Goal: Task Accomplishment & Management: Manage account settings

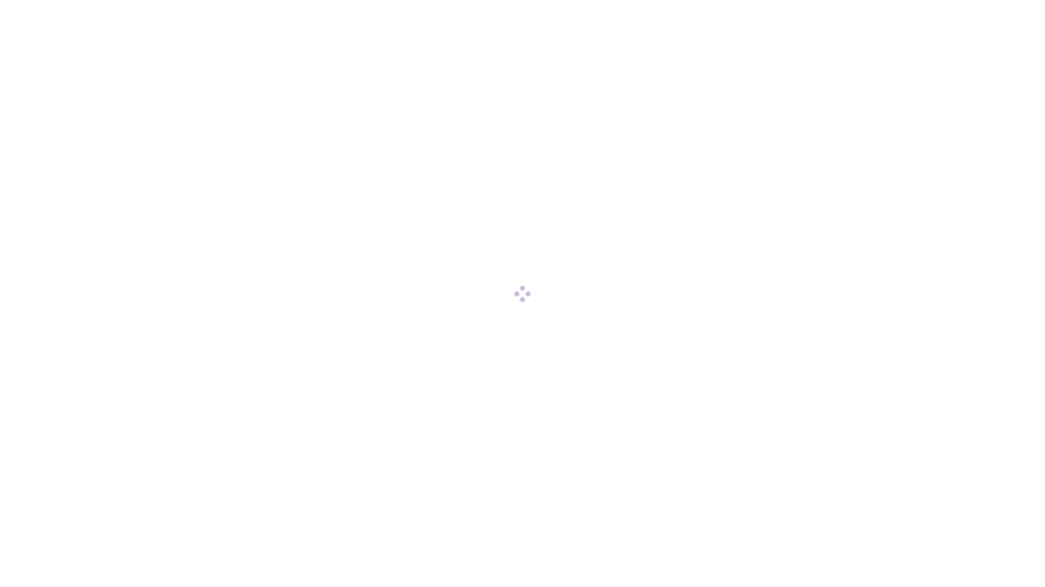
drag, startPoint x: 0, startPoint y: 0, endPoint x: 565, endPoint y: 415, distance: 700.8
click at [565, 415] on div at bounding box center [522, 293] width 1045 height 587
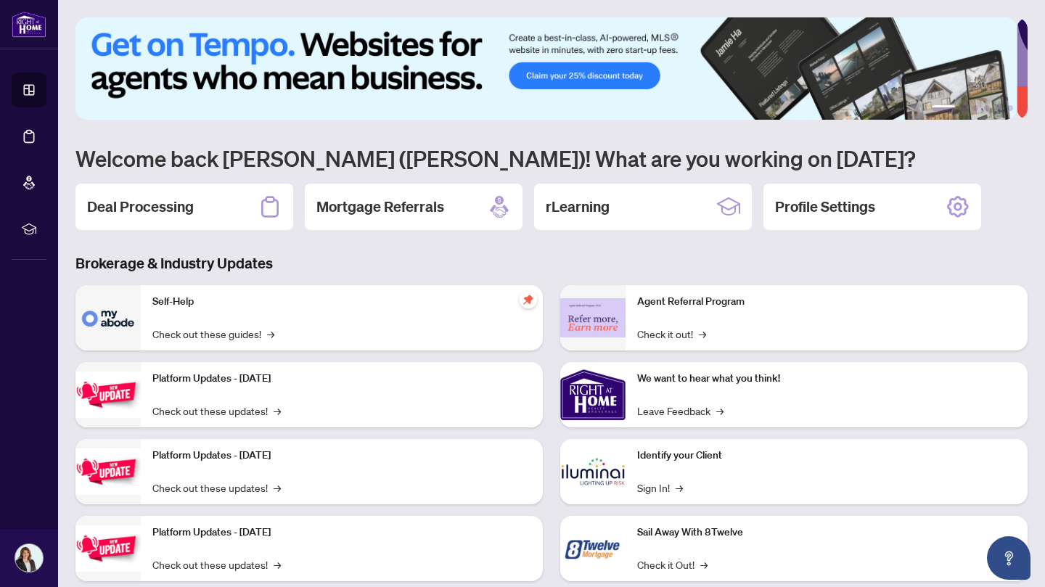
click at [275, 205] on icon at bounding box center [269, 206] width 23 height 23
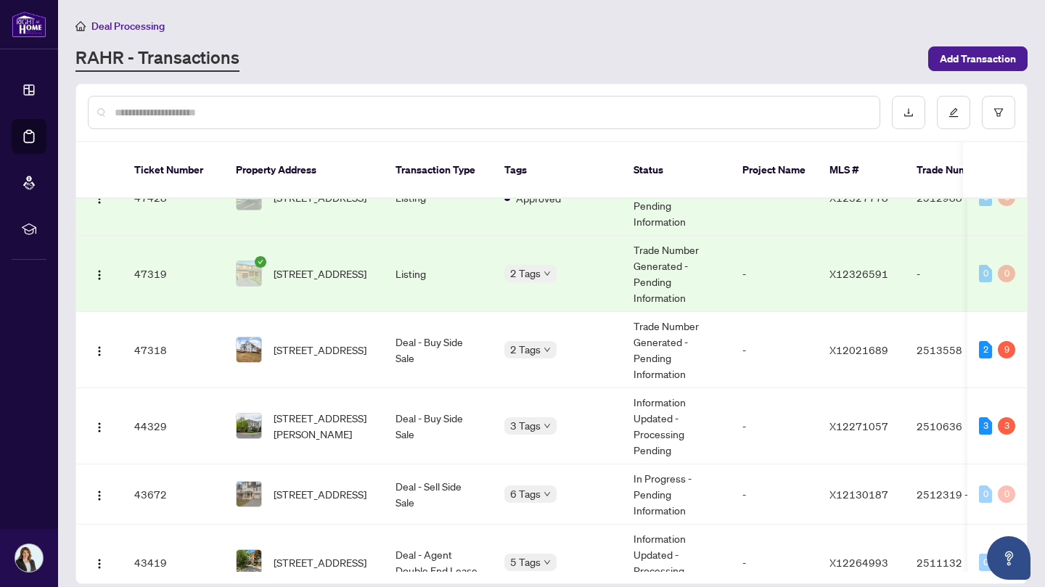
scroll to position [393, 0]
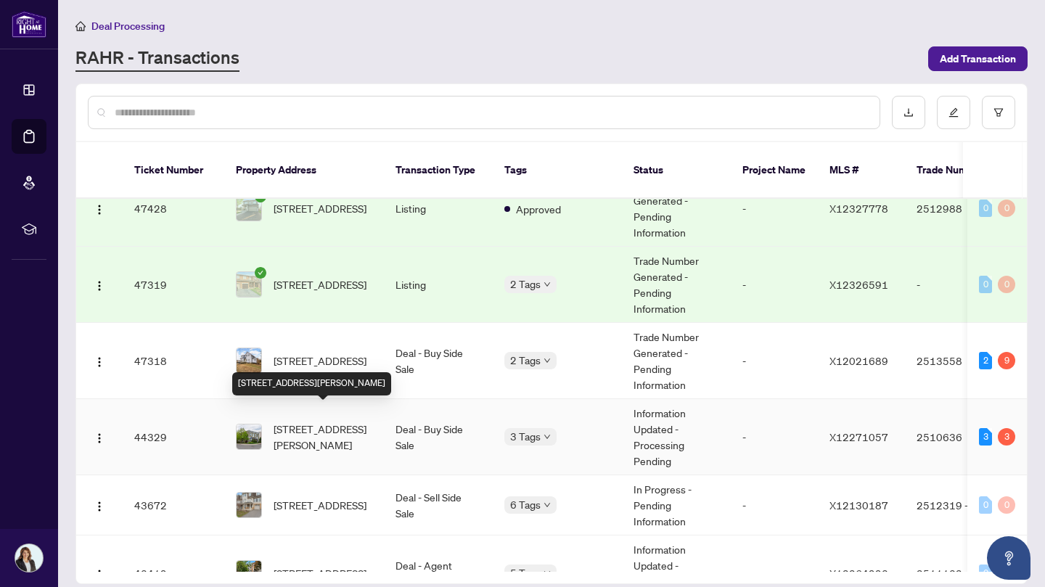
click at [285, 425] on span "[STREET_ADDRESS][PERSON_NAME]" at bounding box center [323, 437] width 99 height 32
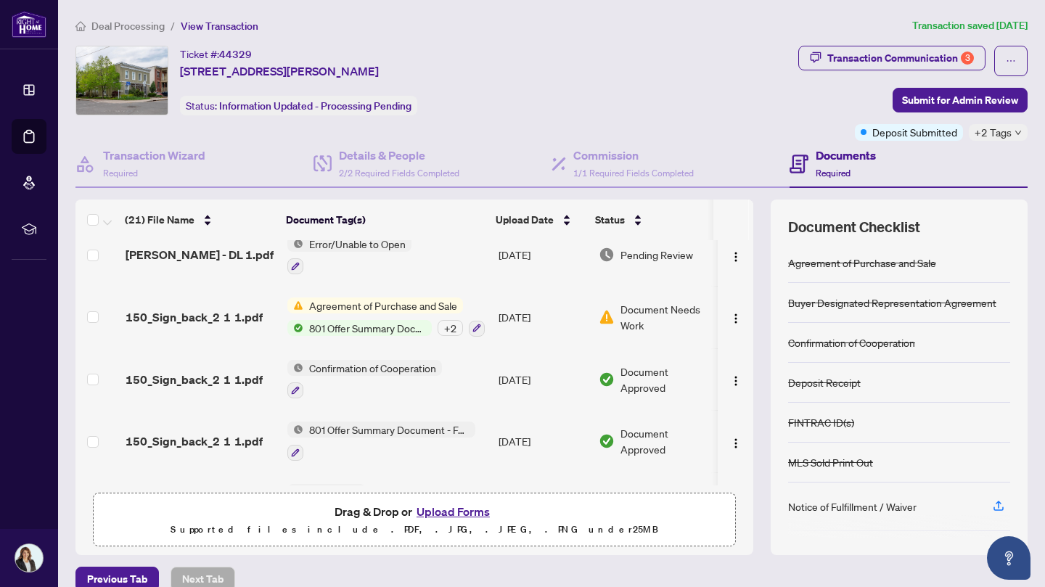
scroll to position [1041, 0]
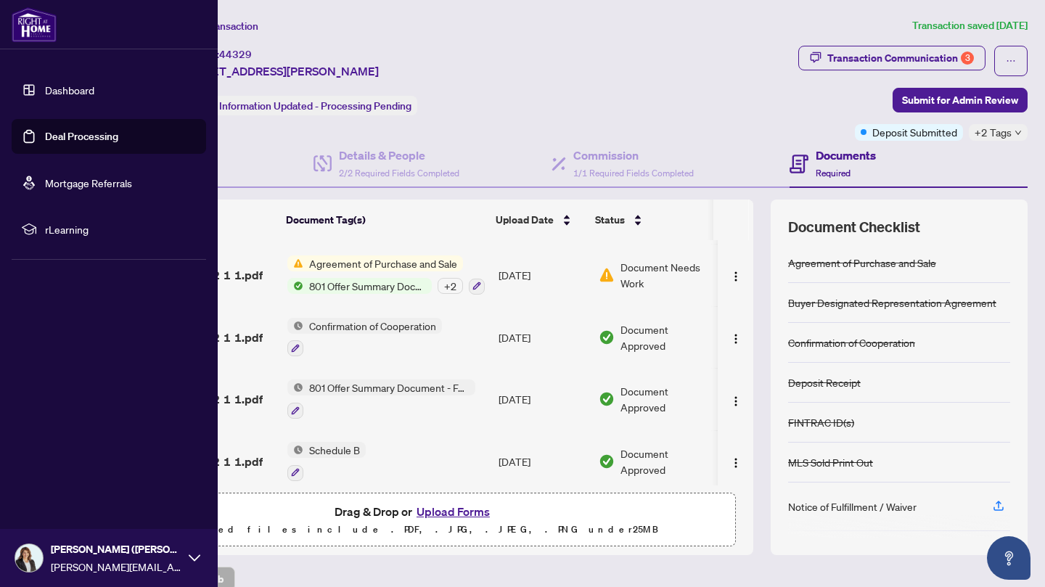
click at [45, 131] on link "Deal Processing" at bounding box center [81, 136] width 73 height 13
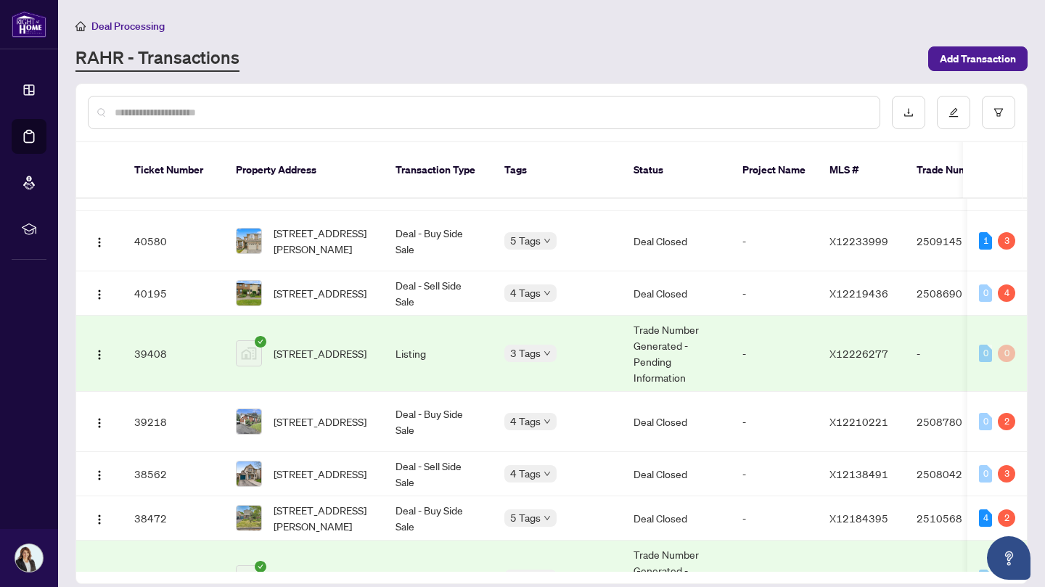
scroll to position [1069, 0]
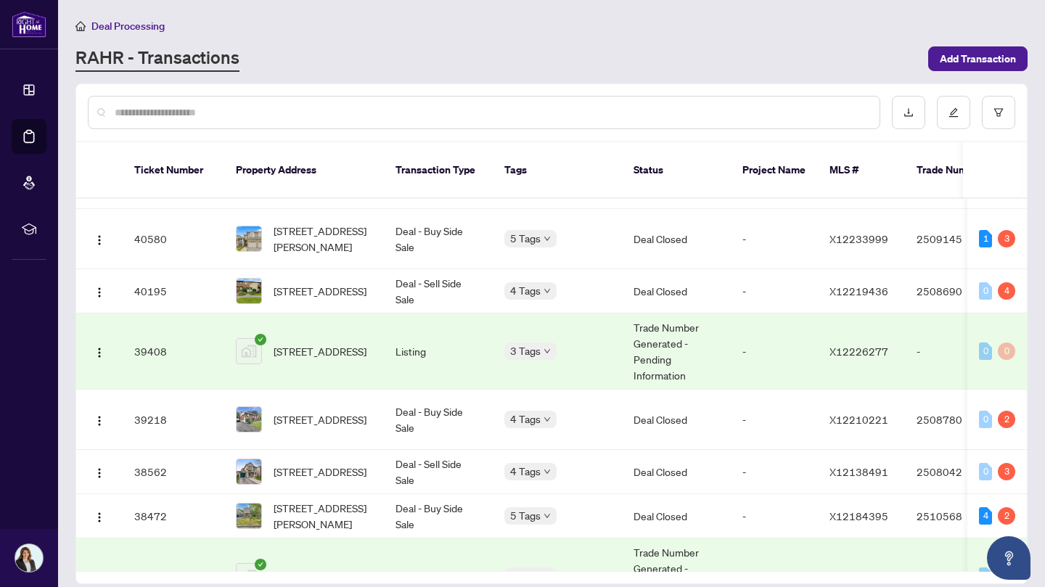
click at [412, 390] on td "Deal - Buy Side Sale" at bounding box center [438, 420] width 109 height 60
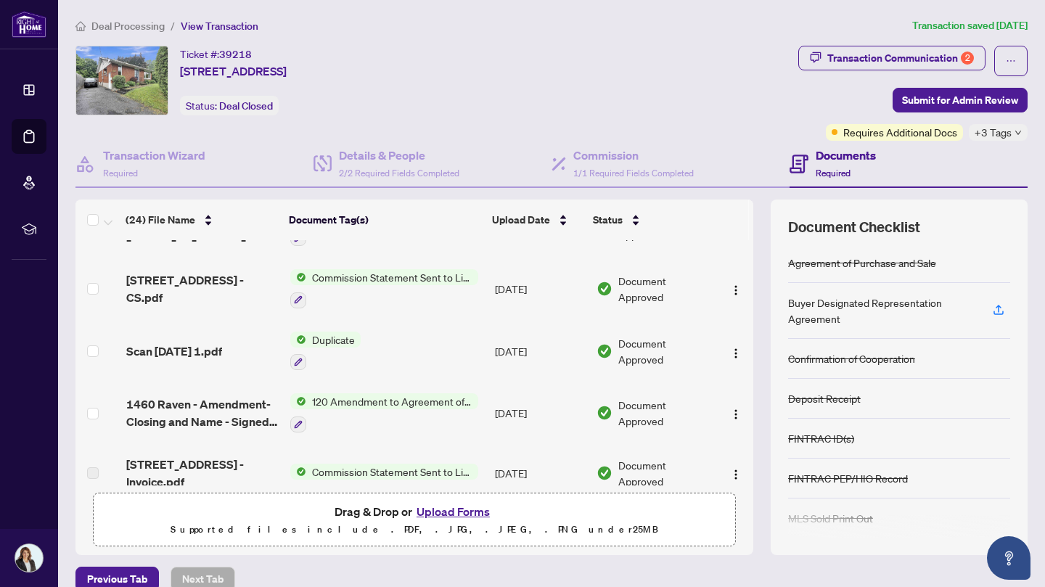
scroll to position [410, 0]
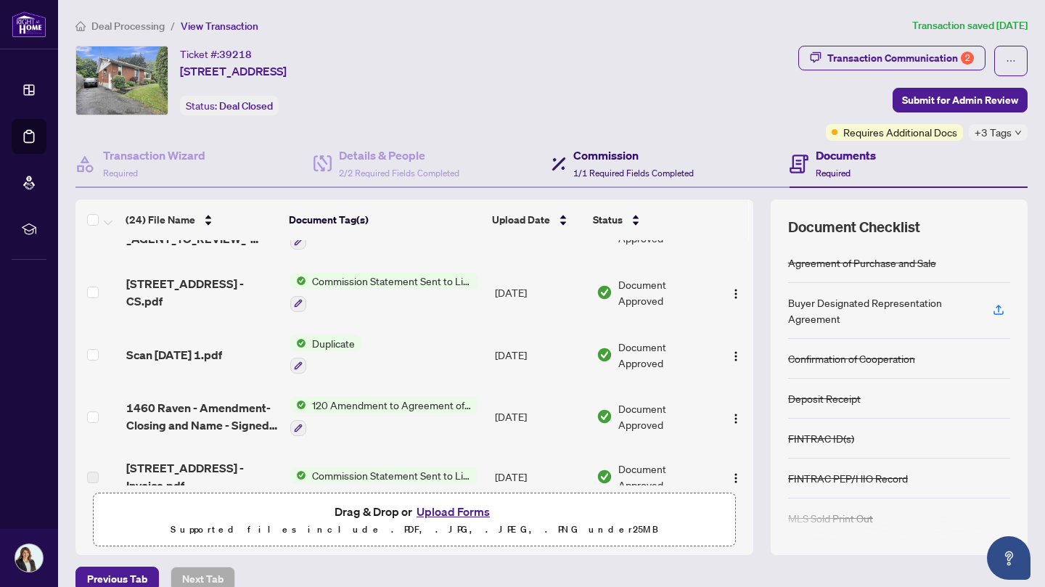
click at [653, 172] on span "1/1 Required Fields Completed" at bounding box center [633, 173] width 120 height 11
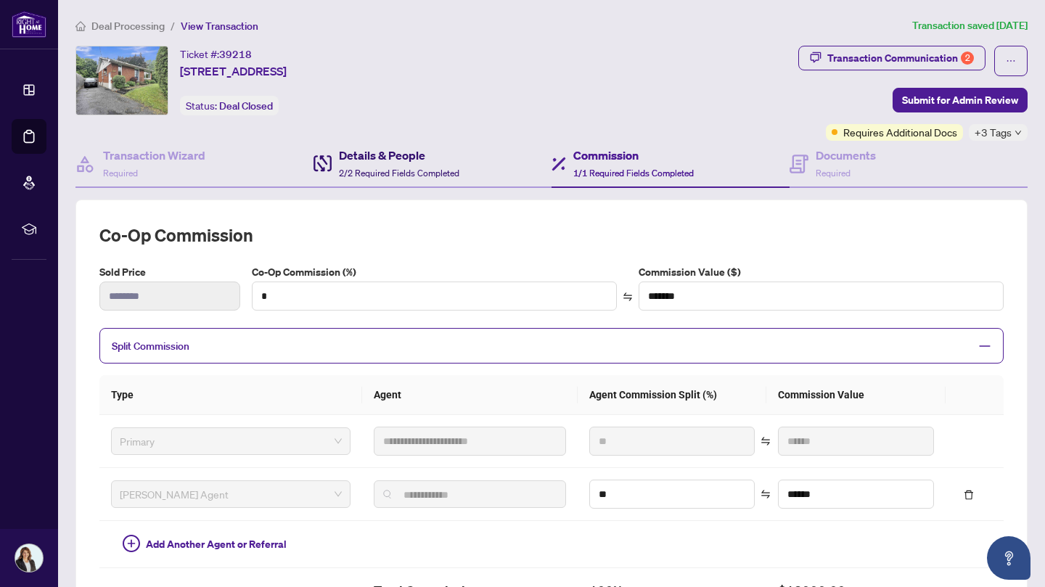
click at [421, 159] on h4 "Details & People" at bounding box center [399, 155] width 120 height 17
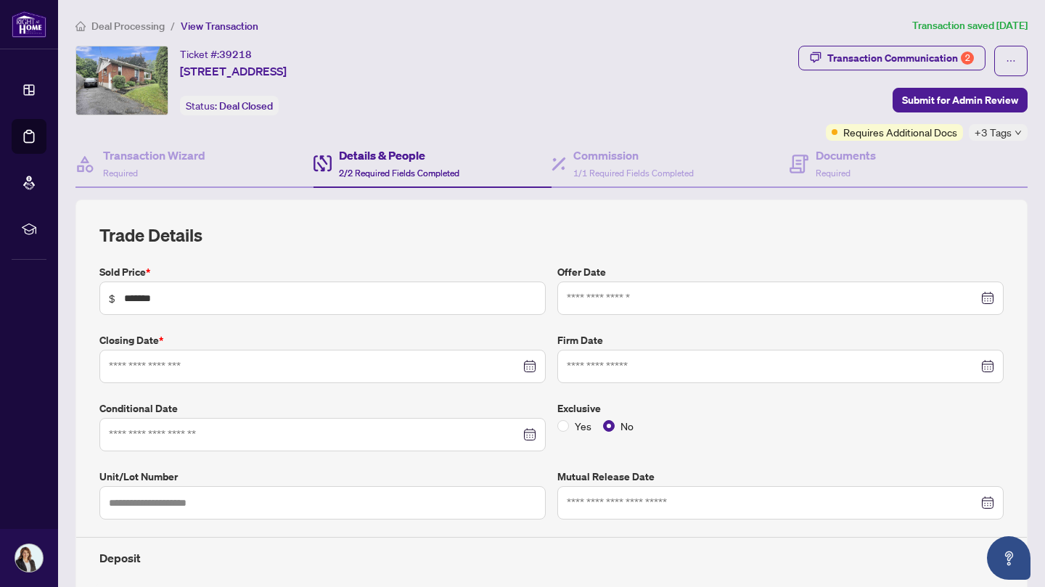
type input "**********"
click at [621, 153] on h4 "Commission" at bounding box center [633, 155] width 120 height 17
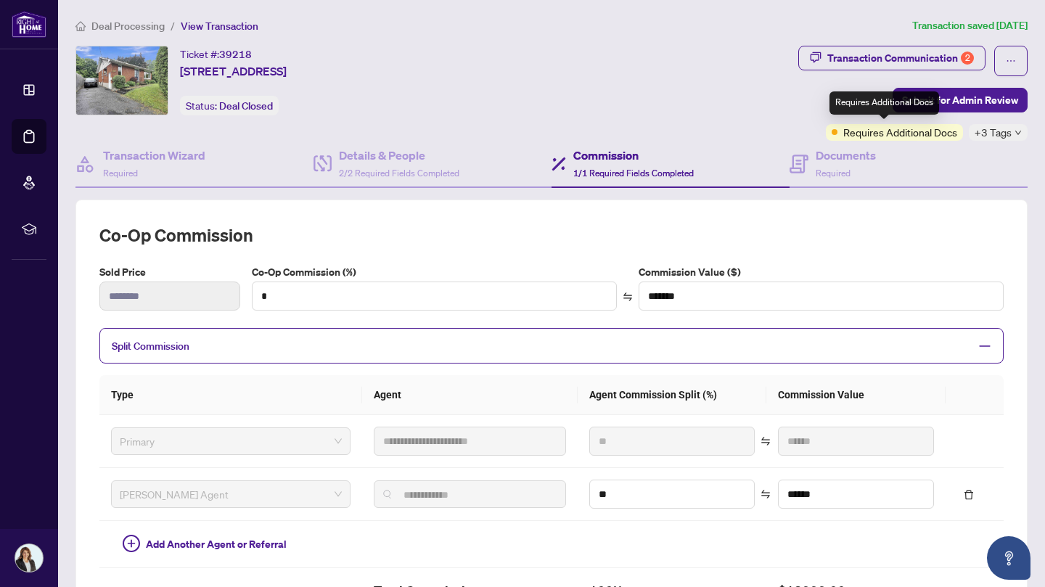
click at [899, 131] on span "Requires Additional Docs" at bounding box center [900, 132] width 114 height 16
click at [873, 60] on div "Transaction Communication 2" at bounding box center [900, 57] width 147 height 23
type textarea "**********"
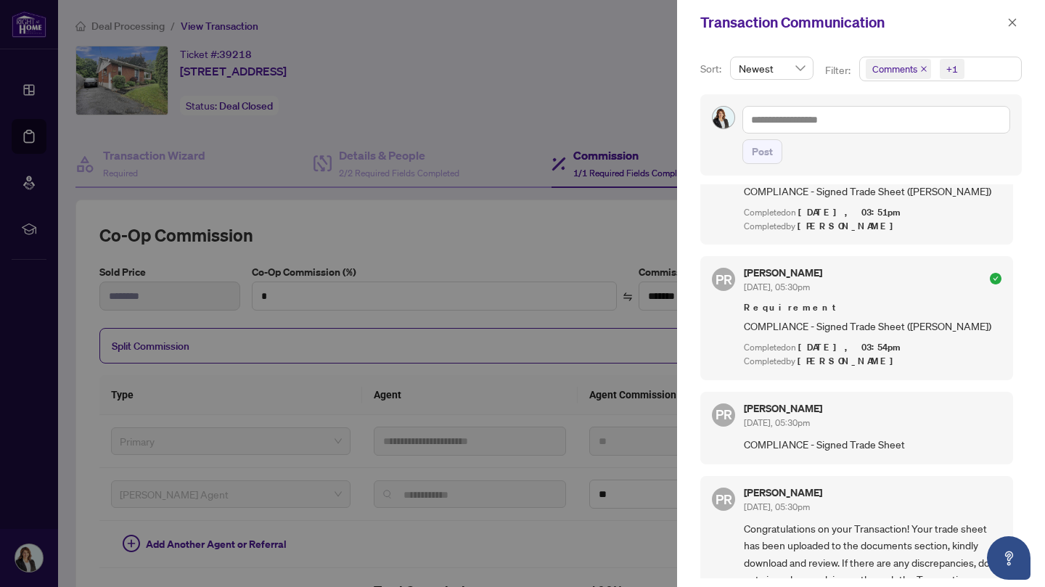
scroll to position [695, 0]
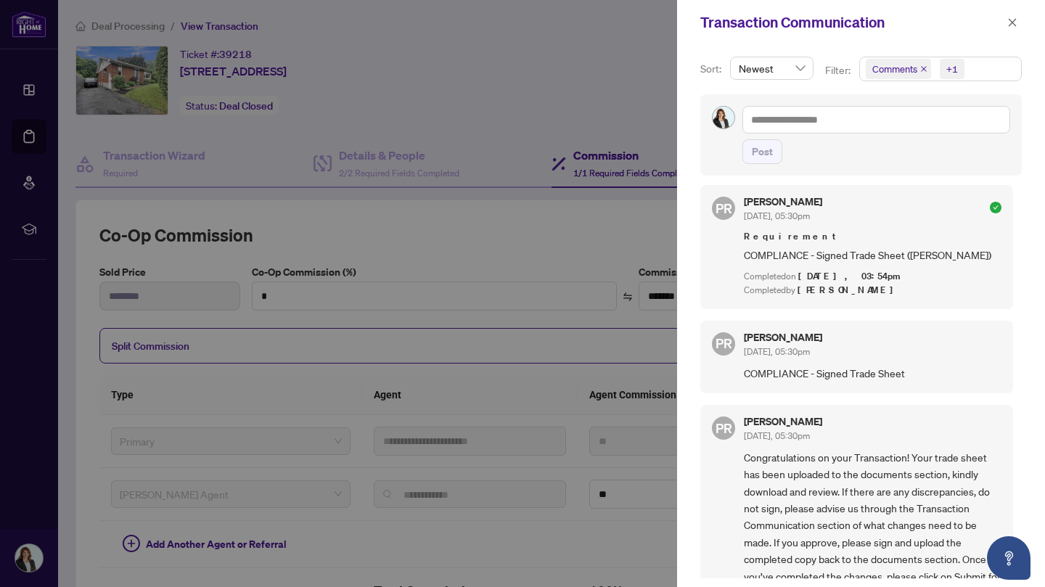
click at [541, 66] on div at bounding box center [522, 293] width 1045 height 587
click at [1009, 27] on icon "close" at bounding box center [1012, 22] width 10 height 10
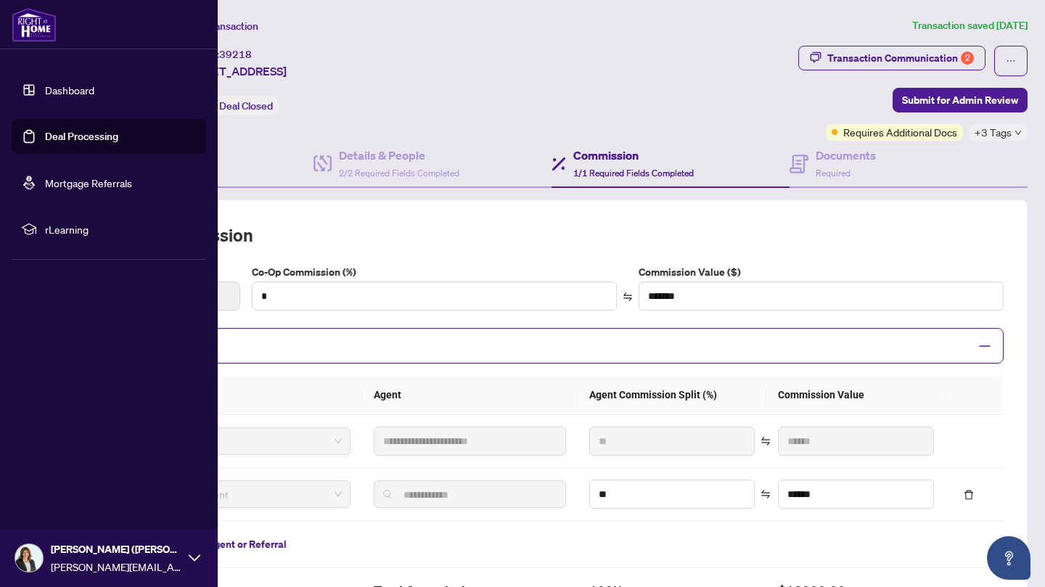
click at [45, 131] on link "Deal Processing" at bounding box center [81, 136] width 73 height 13
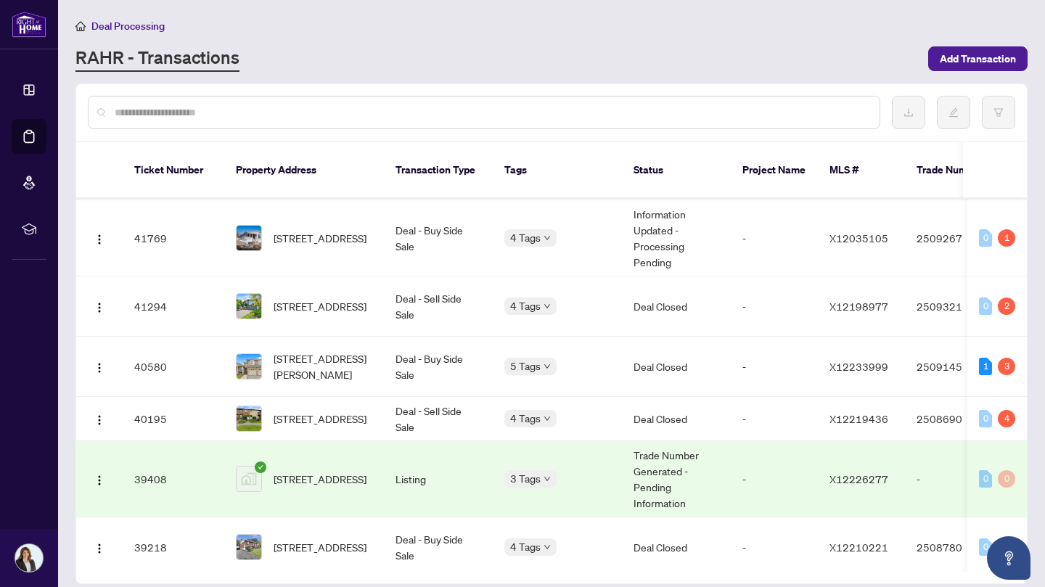
scroll to position [948, 0]
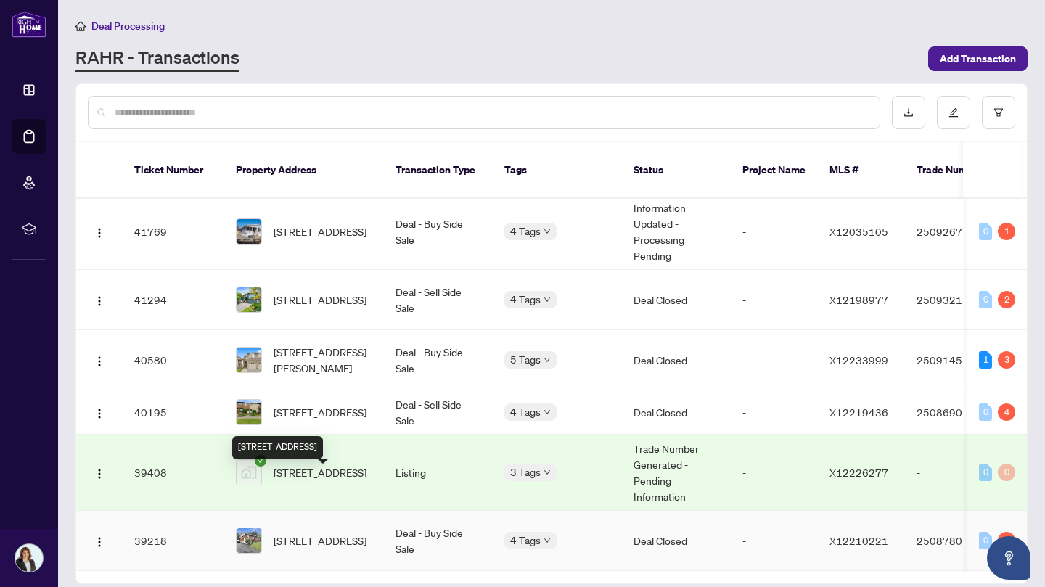
click at [330, 533] on span "[STREET_ADDRESS]" at bounding box center [320, 541] width 93 height 16
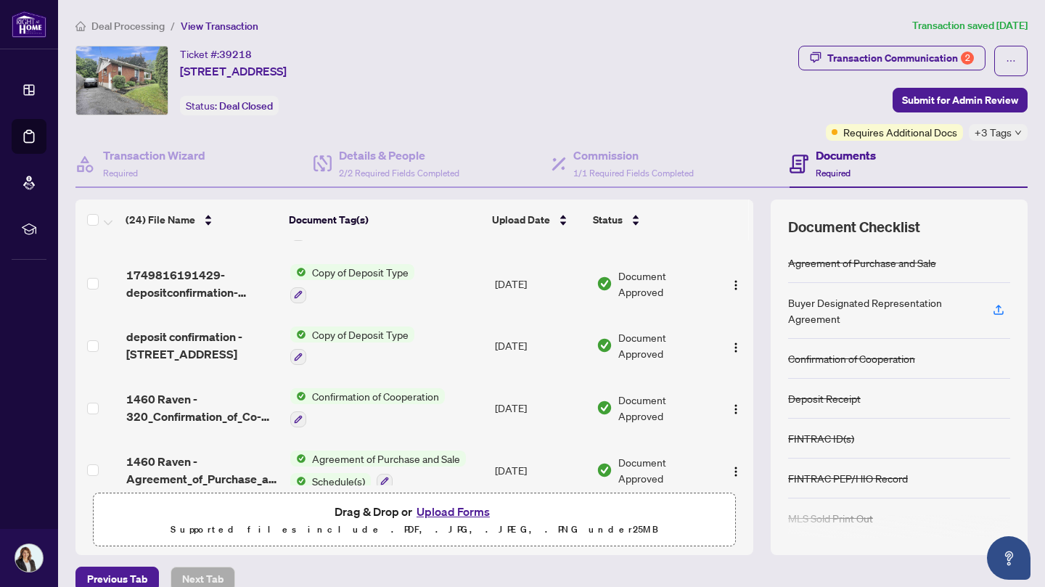
scroll to position [1225, 0]
